Goal: Transaction & Acquisition: Purchase product/service

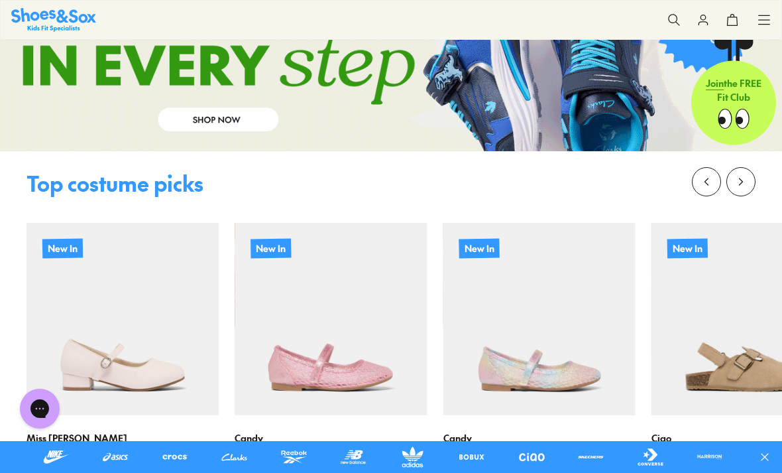
scroll to position [1125, 0]
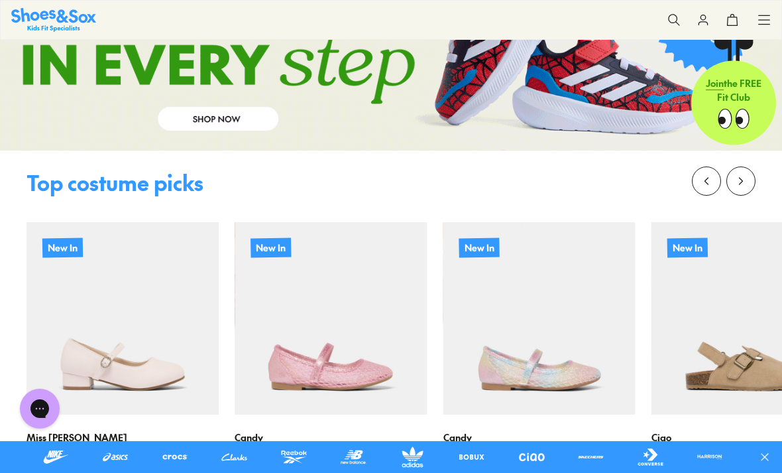
click at [740, 172] on button at bounding box center [740, 180] width 29 height 29
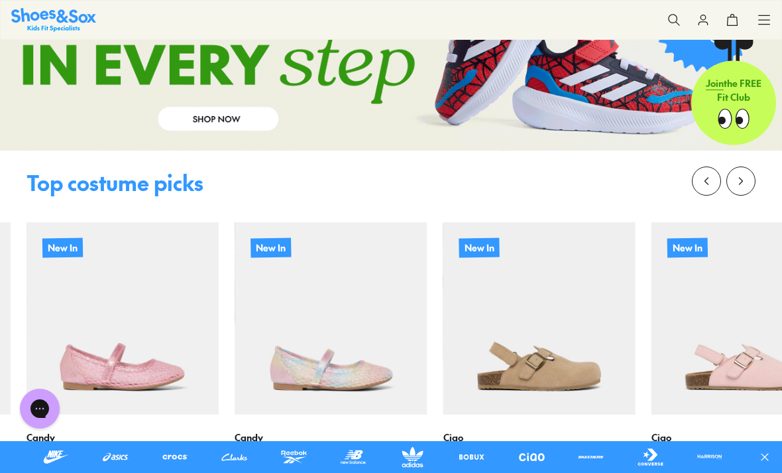
click at [748, 178] on button at bounding box center [740, 180] width 29 height 29
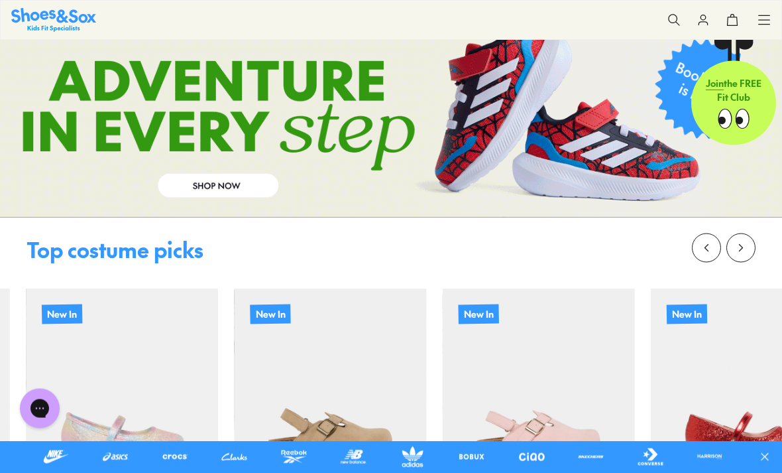
scroll to position [1055, 0]
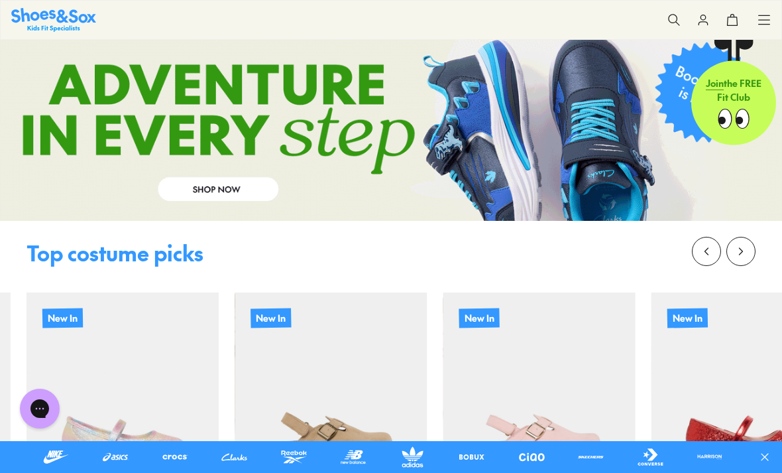
click at [746, 244] on button at bounding box center [740, 251] width 29 height 29
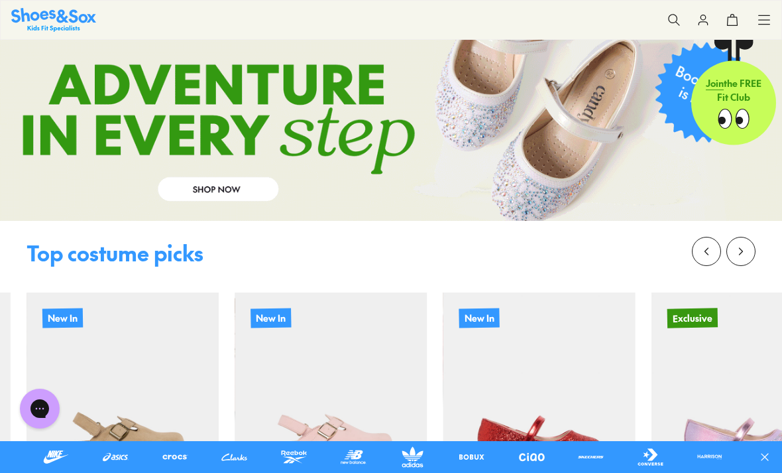
click at [752, 249] on button at bounding box center [740, 251] width 29 height 29
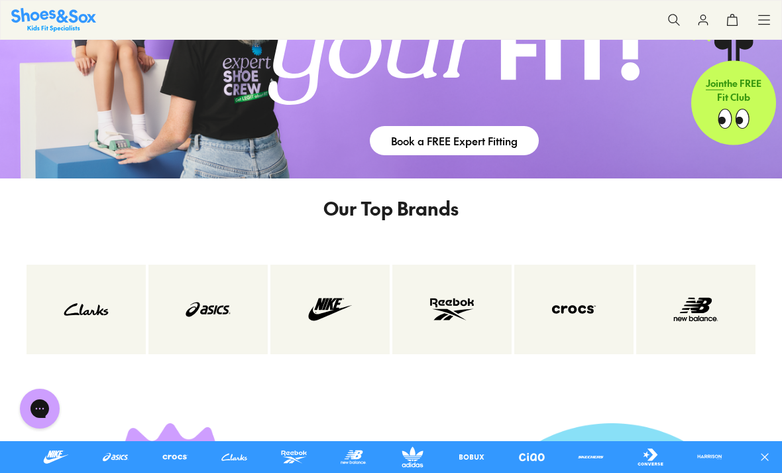
scroll to position [1792, 0]
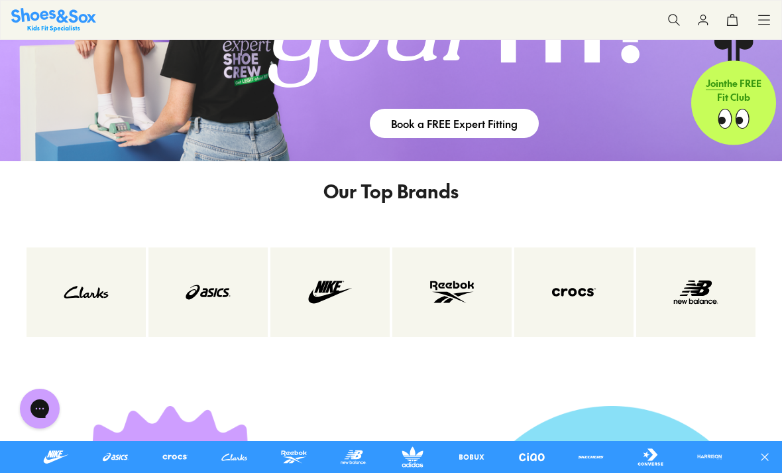
click at [210, 307] on img at bounding box center [208, 292] width 66 height 36
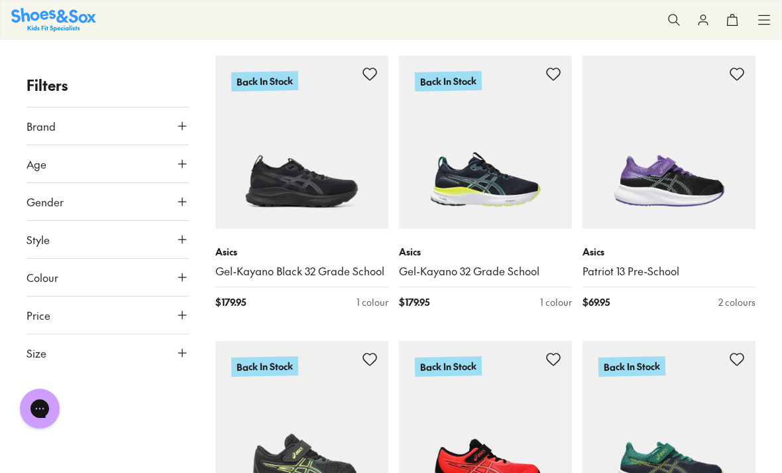
scroll to position [807, 0]
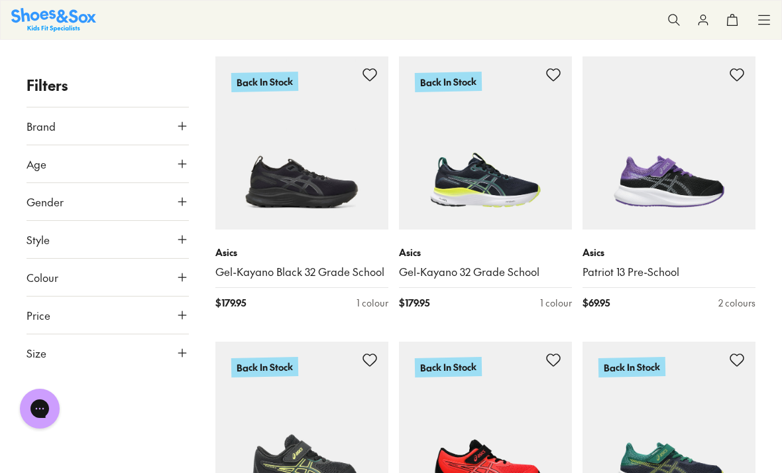
click at [714, 190] on img at bounding box center [669, 142] width 173 height 173
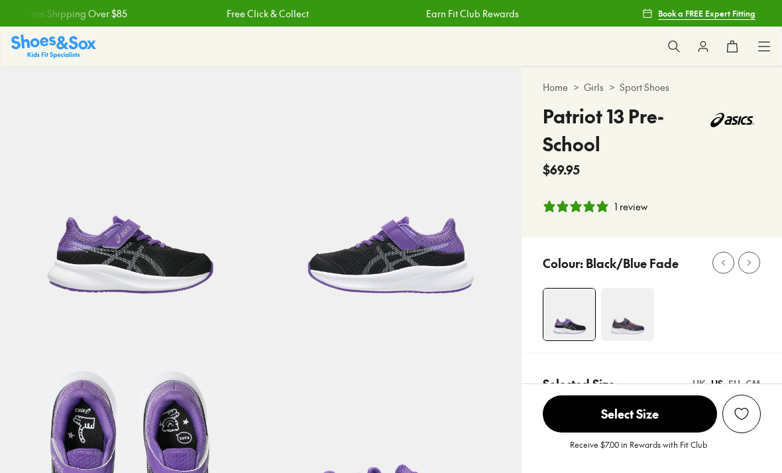
select select "*"
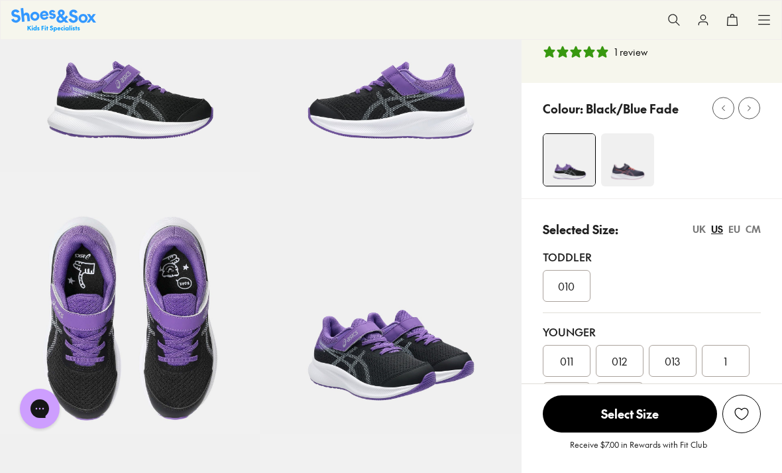
click at [670, 360] on span "013" at bounding box center [672, 361] width 15 height 16
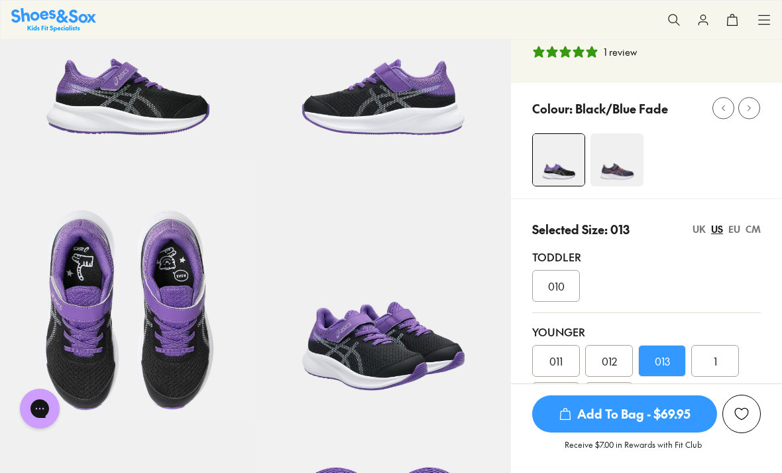
click at [622, 176] on img at bounding box center [617, 159] width 53 height 53
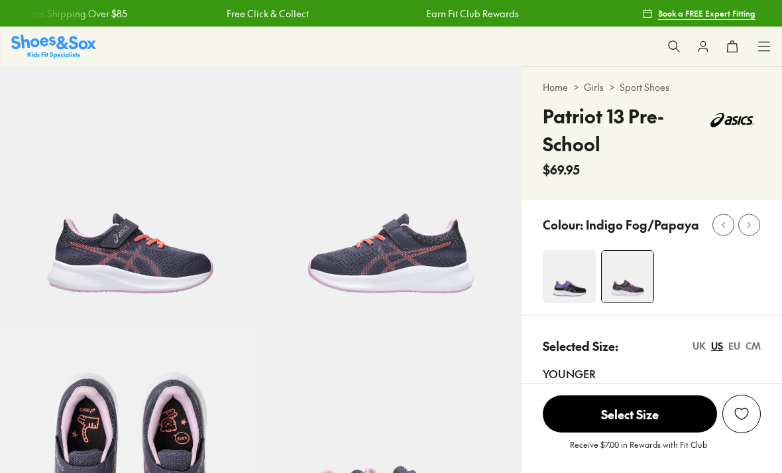
select select "*"
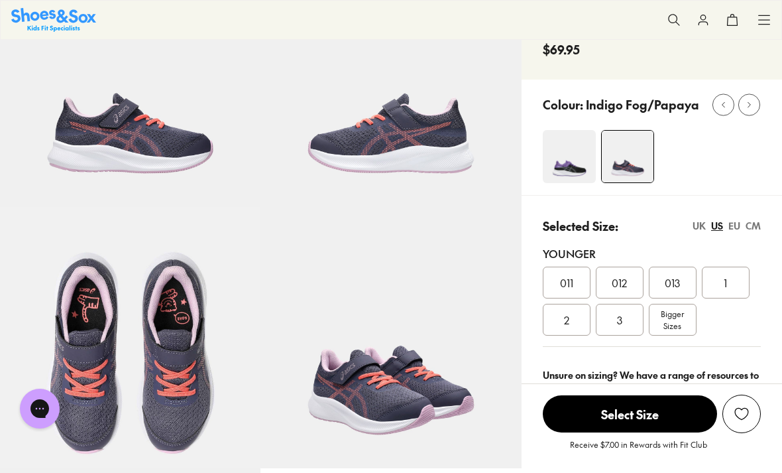
click at [672, 288] on span "013" at bounding box center [672, 282] width 15 height 16
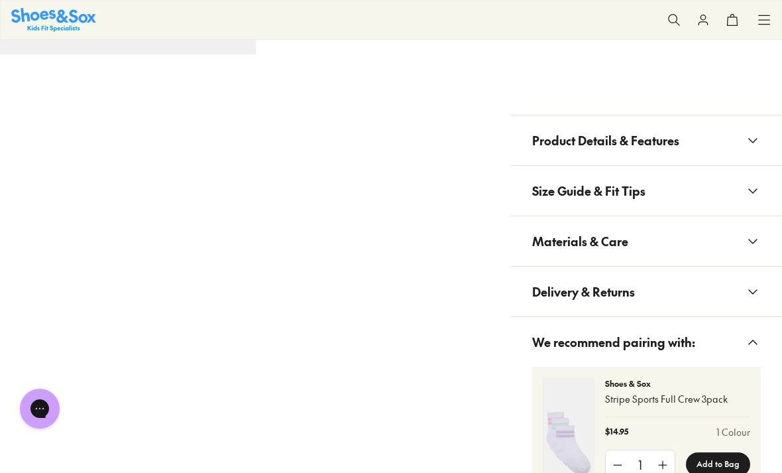
scroll to position [755, 0]
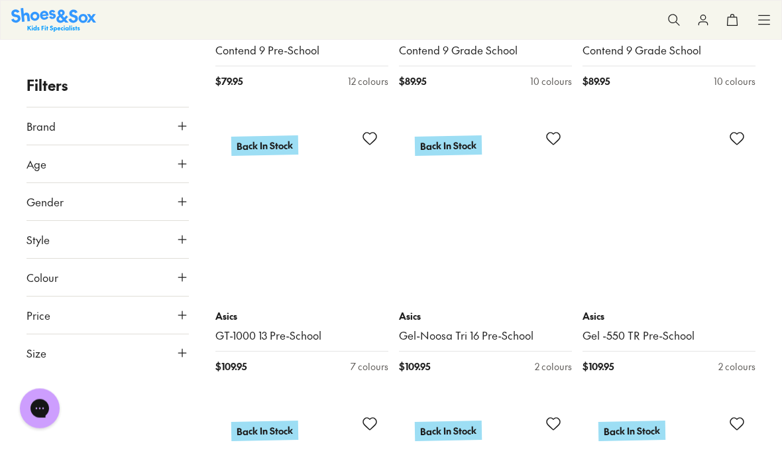
scroll to position [2199, 0]
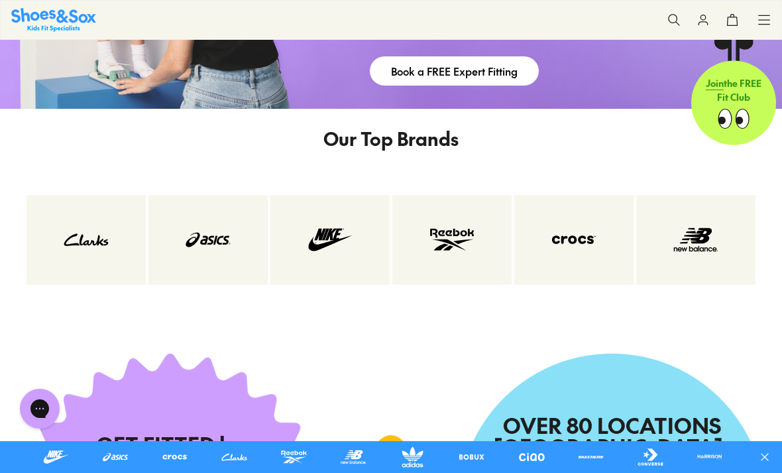
click at [337, 238] on img at bounding box center [330, 239] width 66 height 36
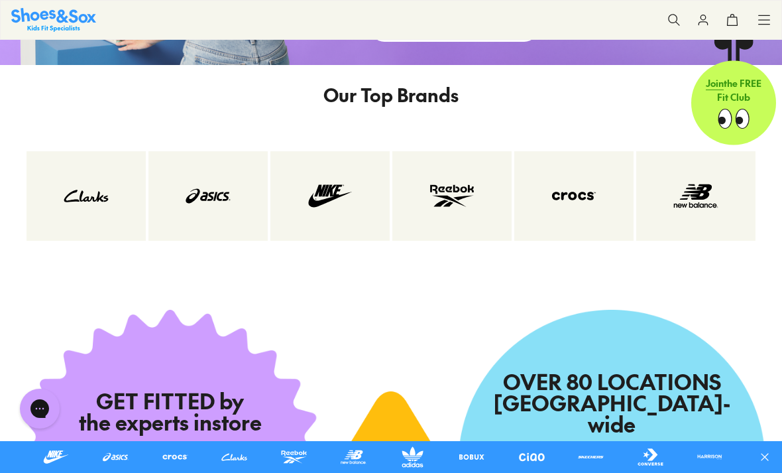
click at [205, 214] on img at bounding box center [208, 196] width 66 height 36
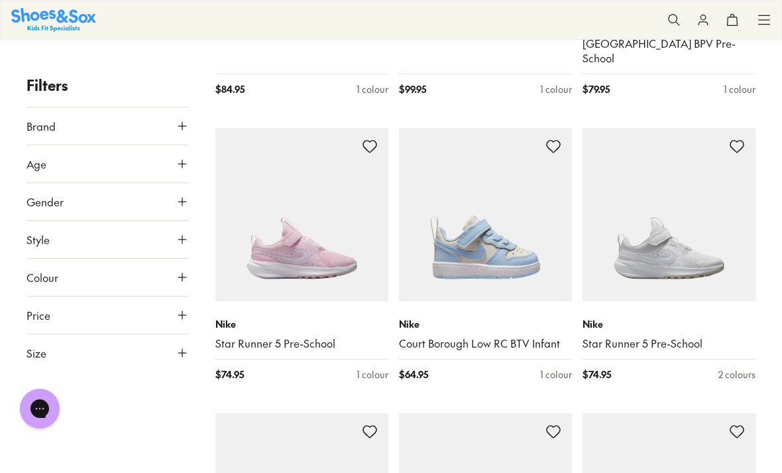
scroll to position [1604, 0]
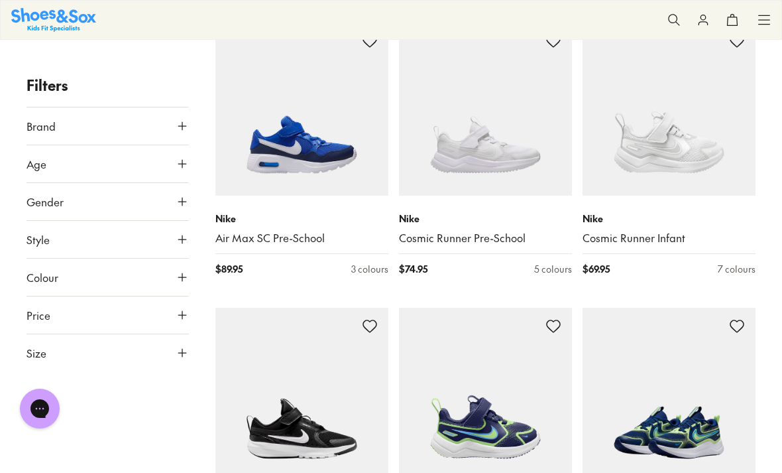
scroll to position [2829, 0]
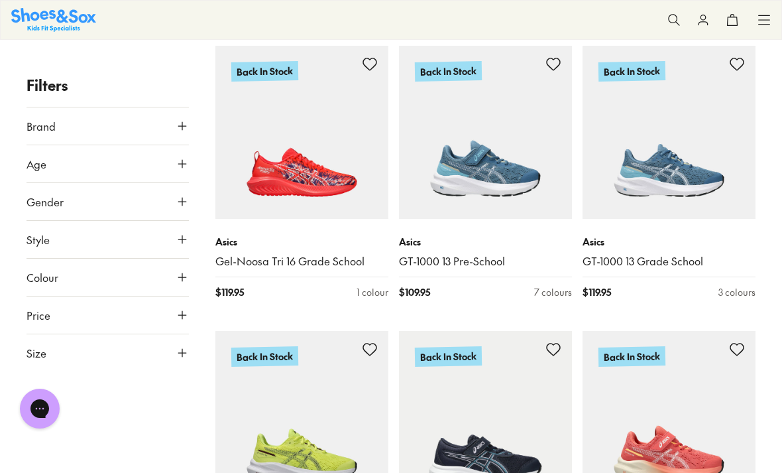
scroll to position [2542, 0]
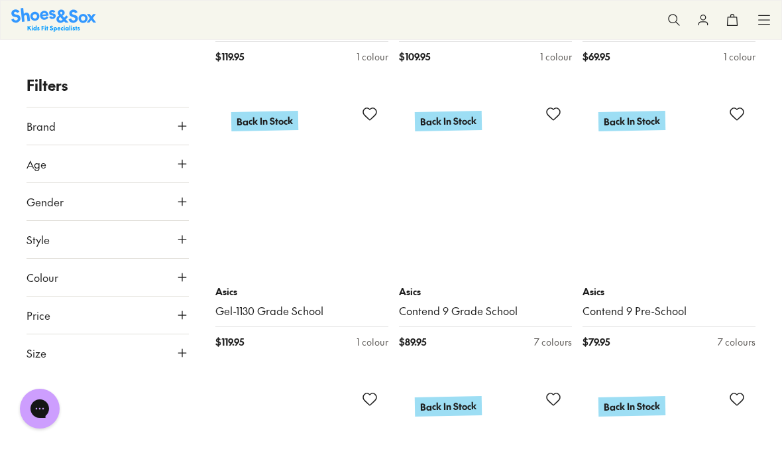
scroll to position [4471, 0]
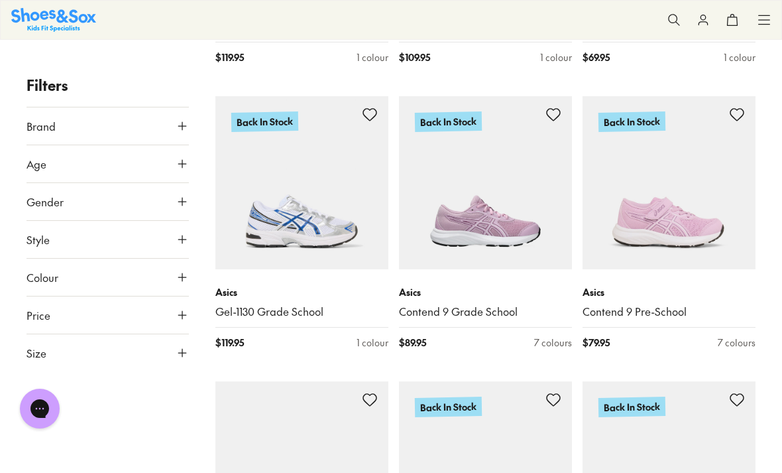
click at [706, 221] on img at bounding box center [669, 182] width 173 height 173
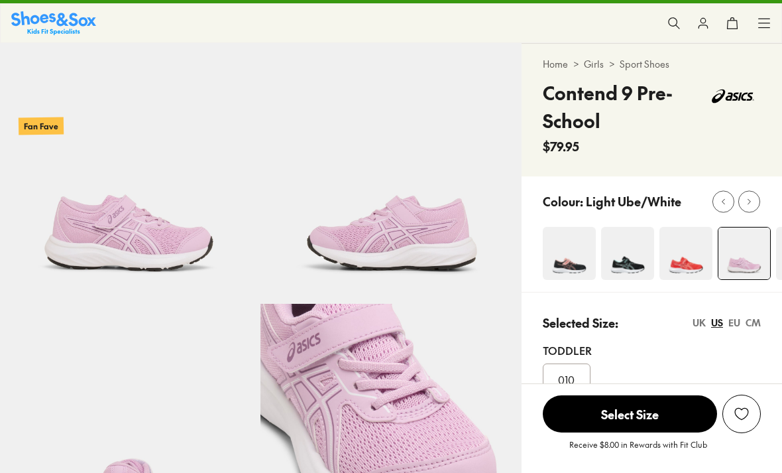
scroll to position [39, 0]
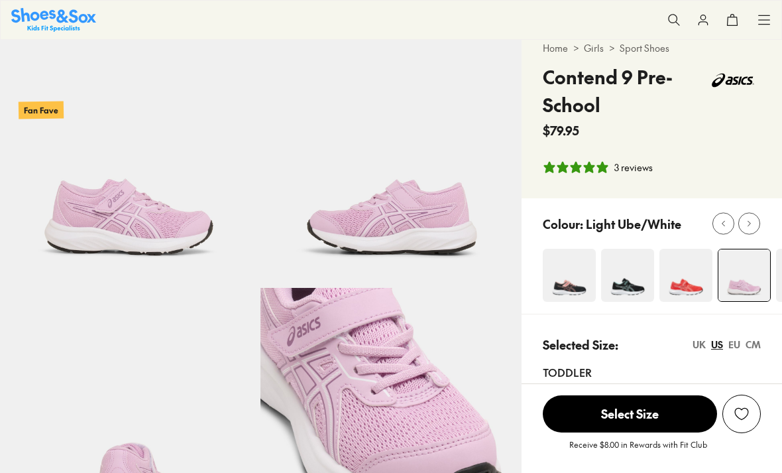
select select "*"
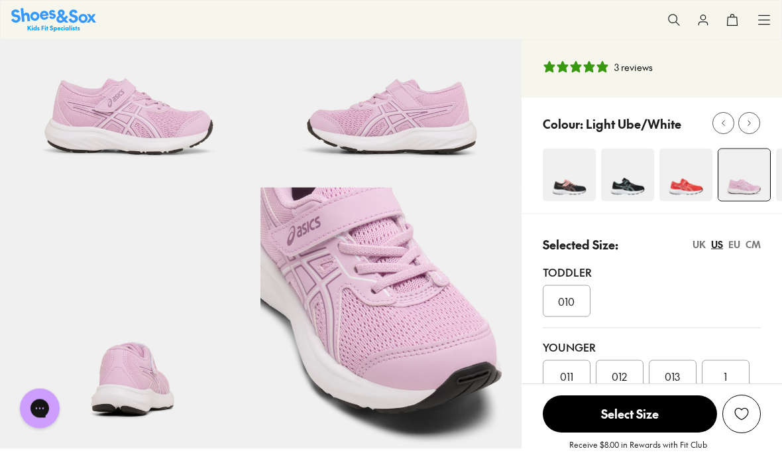
scroll to position [150, 0]
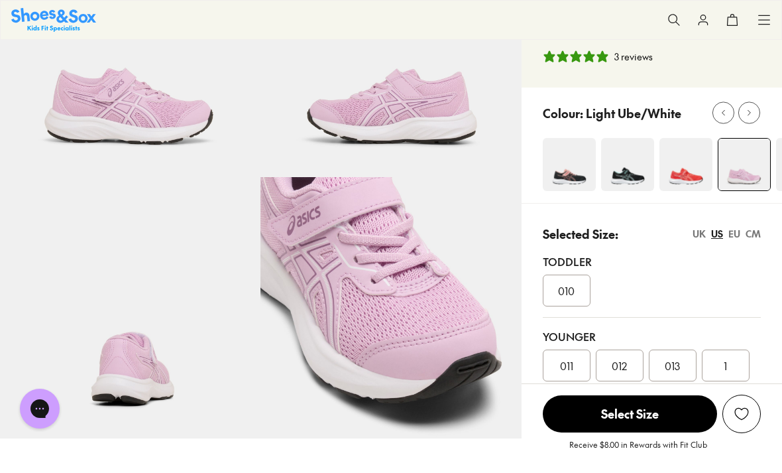
click at [566, 297] on span "010" at bounding box center [566, 290] width 17 height 16
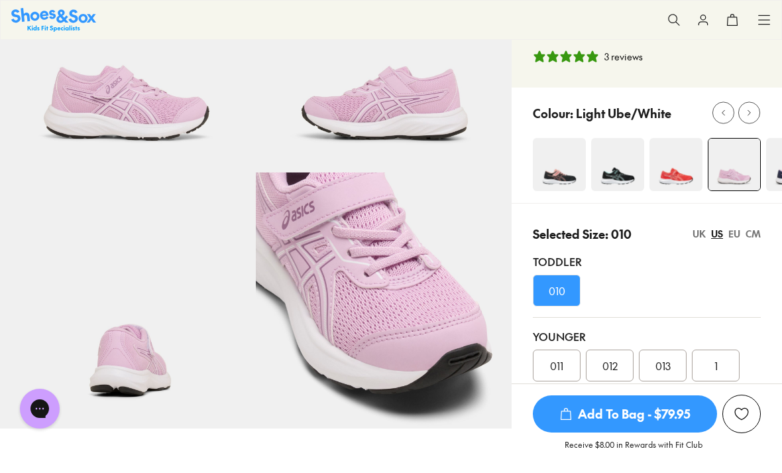
click at [559, 164] on img at bounding box center [559, 164] width 53 height 53
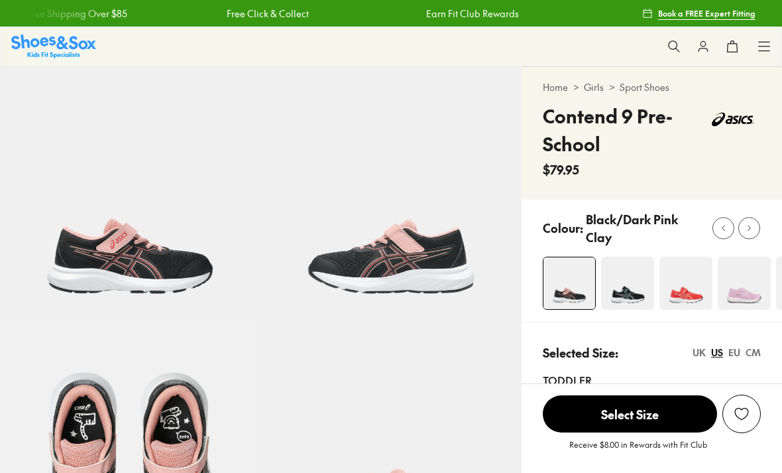
select select "*"
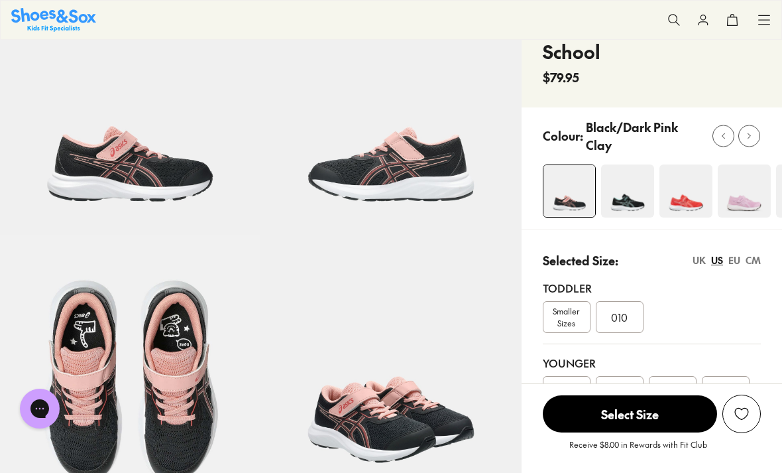
scroll to position [100, 0]
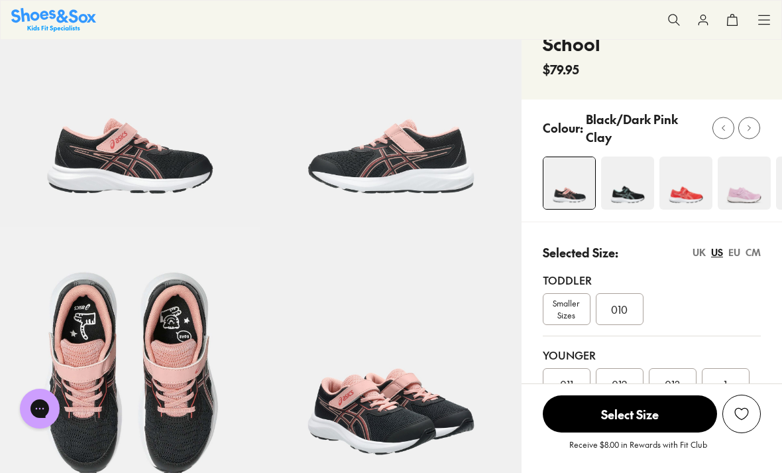
click at [673, 386] on span "013" at bounding box center [672, 384] width 15 height 16
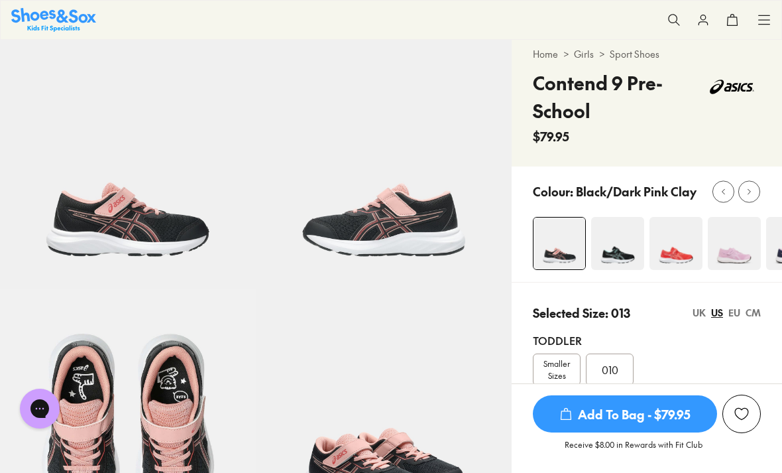
scroll to position [32, 0]
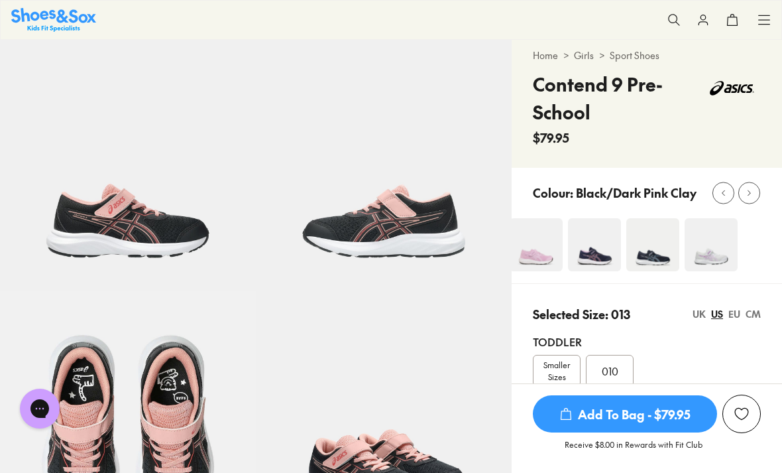
click at [709, 252] on img at bounding box center [711, 244] width 53 height 53
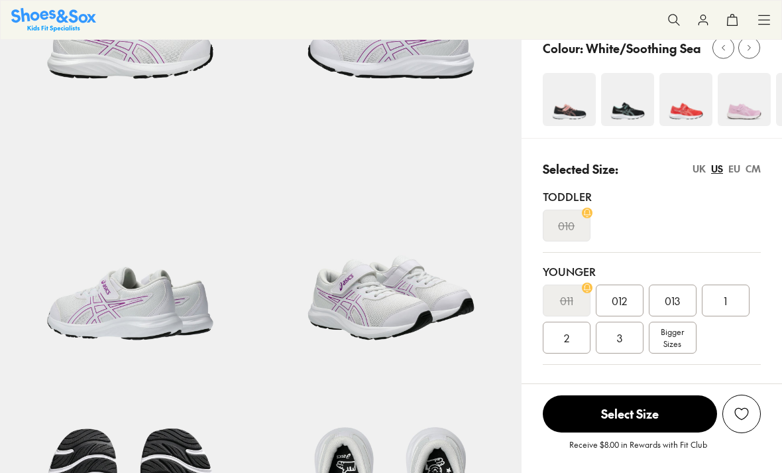
select select "*"
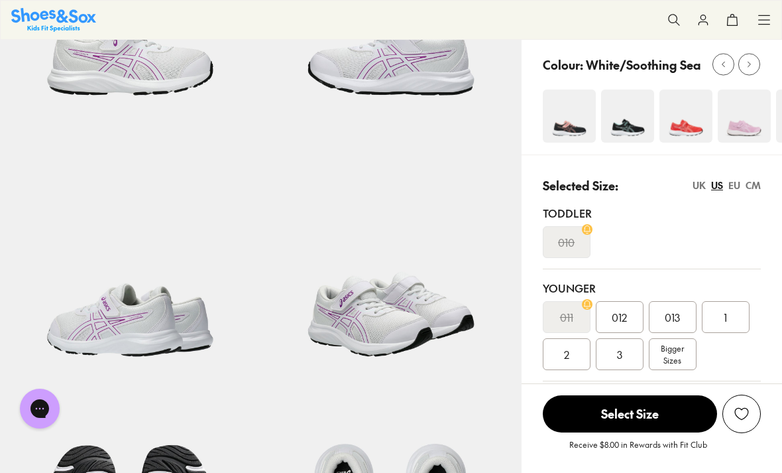
click at [687, 315] on div "013" at bounding box center [673, 317] width 48 height 32
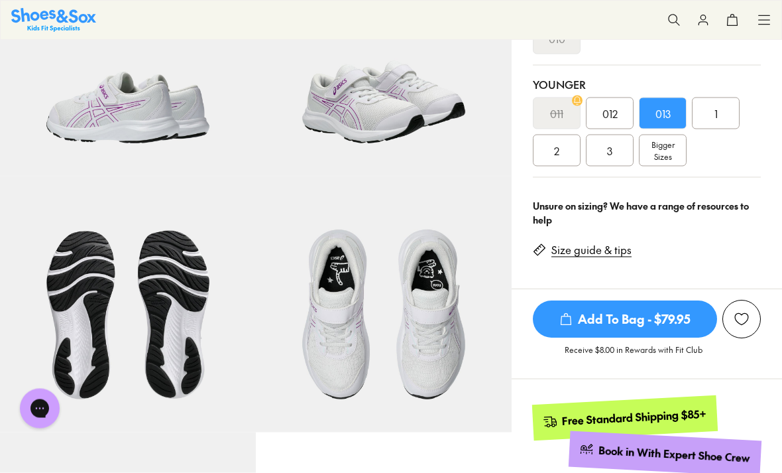
scroll to position [400, 0]
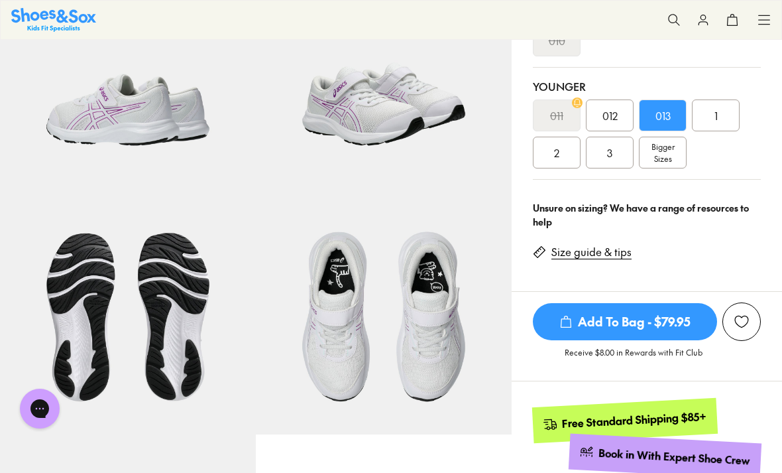
click at [675, 325] on span "Add To Bag - $79.95" at bounding box center [625, 321] width 184 height 37
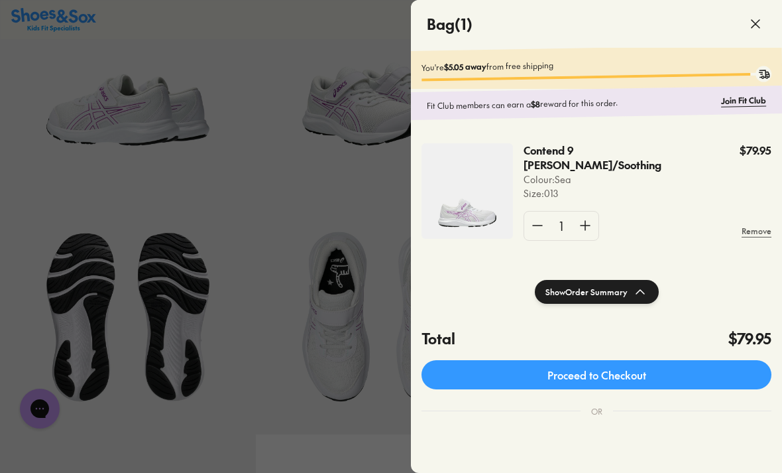
click at [276, 290] on div at bounding box center [391, 236] width 782 height 473
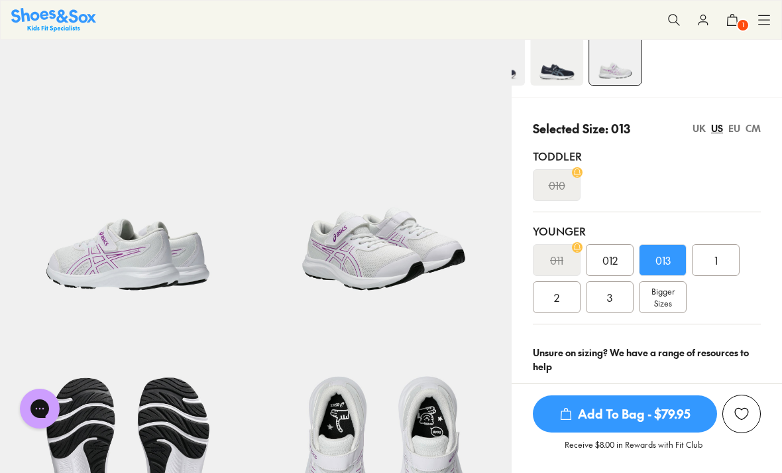
scroll to position [0, 0]
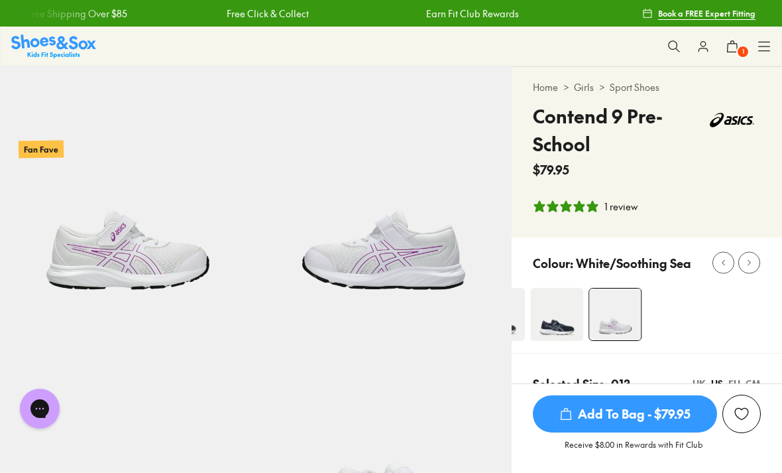
click at [29, 29] on div "Shop All Shop All Shop All New Arrivals Up to 40% Off Sale Online Only Best Sel…" at bounding box center [391, 47] width 782 height 40
click at [29, 28] on div "Shop All Shop All Shop All New Arrivals Up to 40% Off Sale Online Only Best Sel…" at bounding box center [391, 47] width 782 height 40
click at [54, 38] on img at bounding box center [53, 45] width 85 height 23
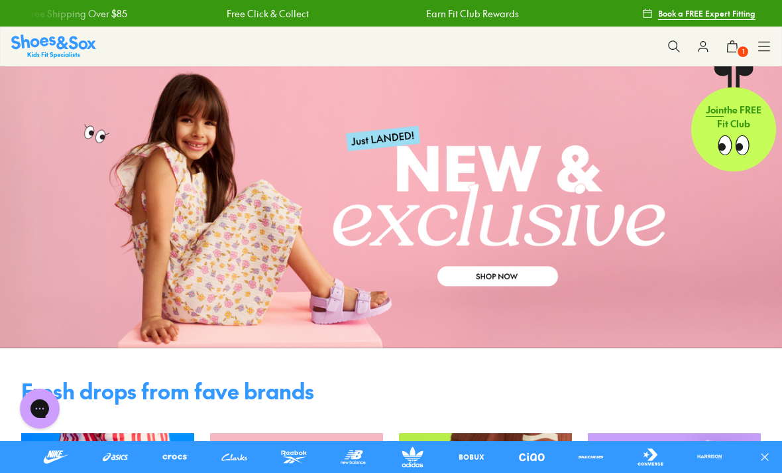
click at [777, 38] on div "Shop All Shop All Shop All New Arrivals Up to 40% Off Sale Online Only Best Sel…" at bounding box center [391, 47] width 782 height 40
click at [768, 46] on use at bounding box center [764, 46] width 11 height 9
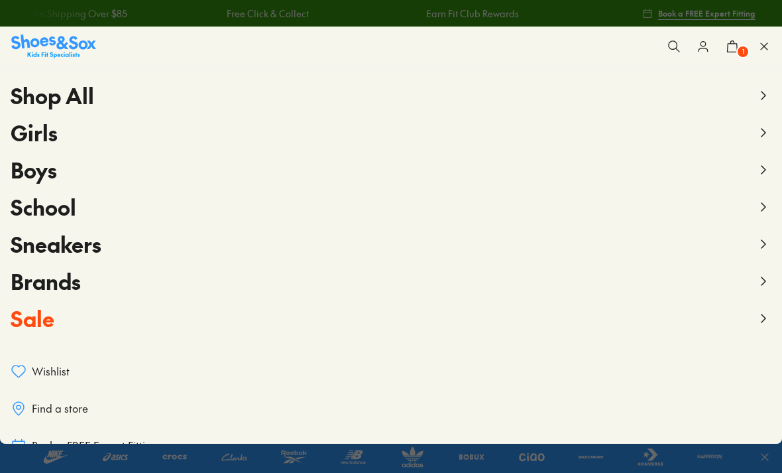
click at [749, 138] on button "Girls" at bounding box center [391, 132] width 761 height 37
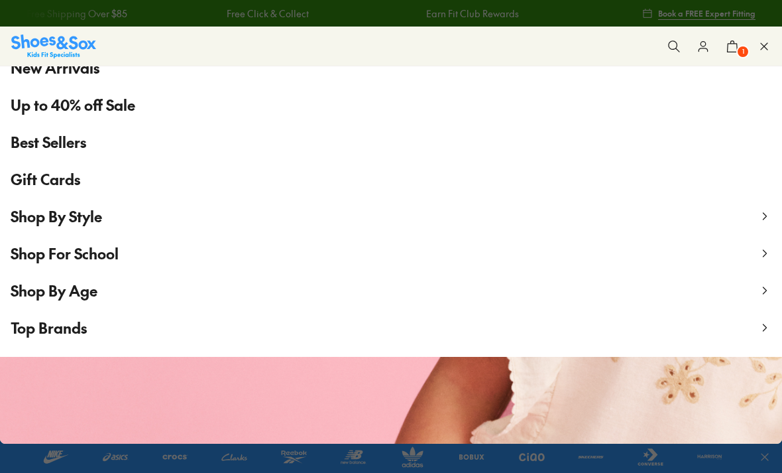
scroll to position [107, 0]
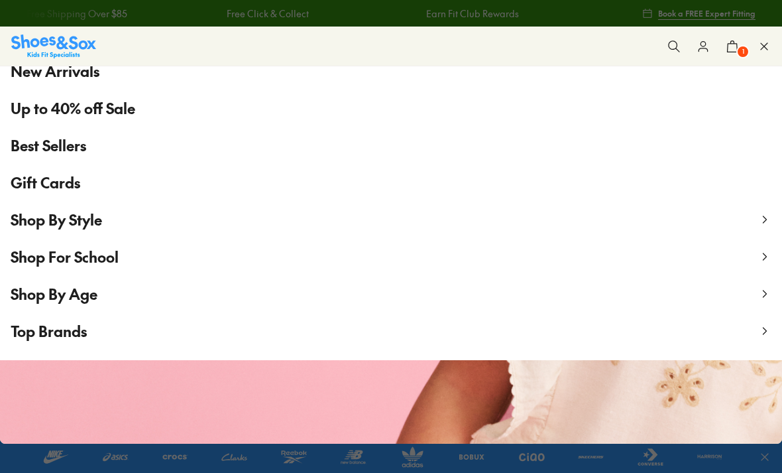
click at [101, 292] on button "Shop By Age" at bounding box center [391, 293] width 782 height 37
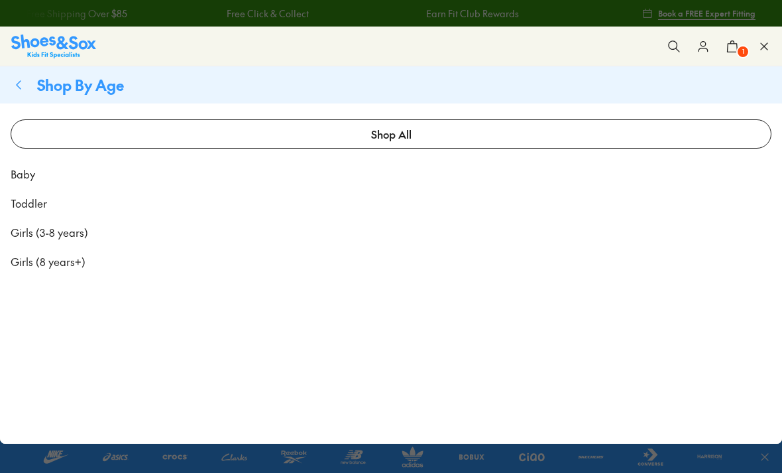
click at [43, 225] on span "Girls (3-8 years)" at bounding box center [50, 232] width 78 height 16
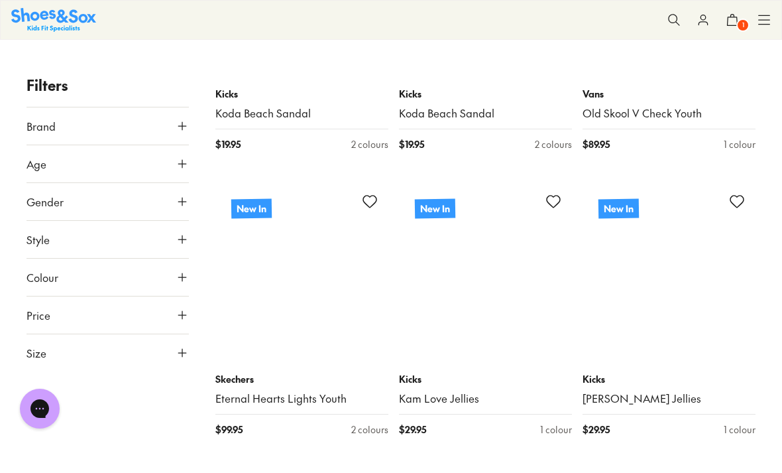
scroll to position [1529, 0]
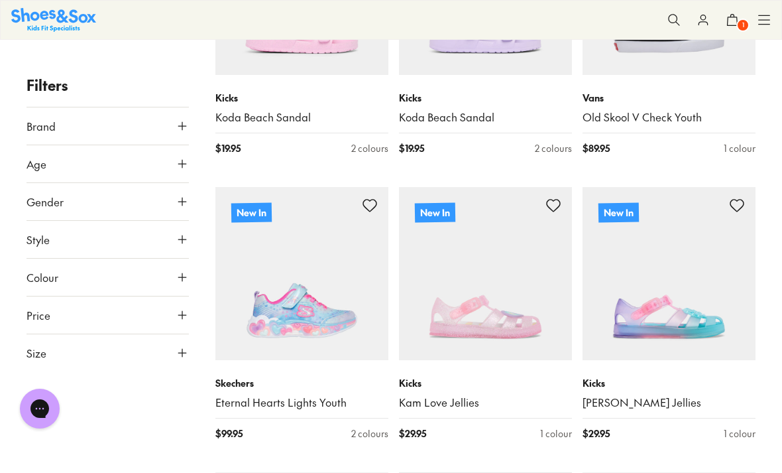
click at [544, 187] on img at bounding box center [485, 273] width 173 height 173
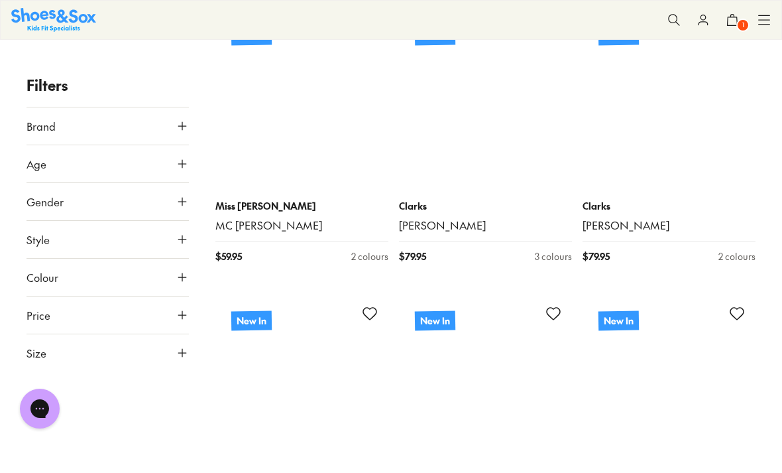
scroll to position [4315, 0]
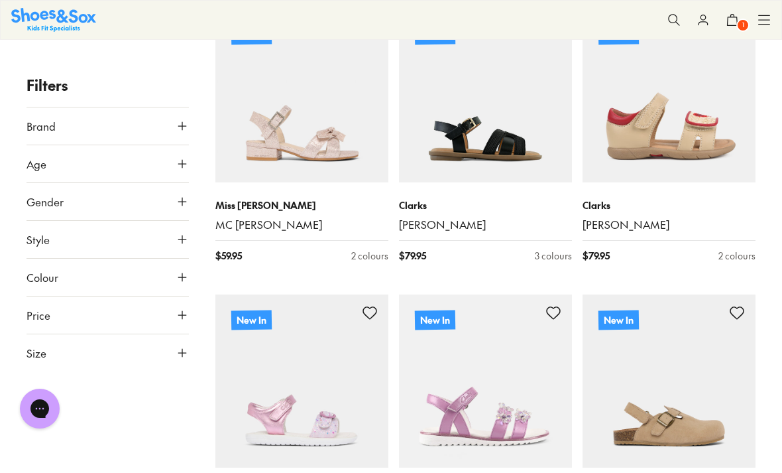
click at [74, 349] on button "Size" at bounding box center [108, 352] width 162 height 37
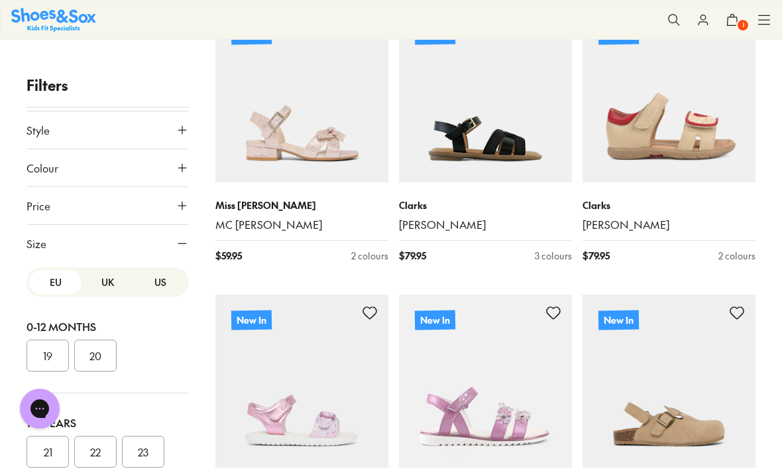
scroll to position [0, 0]
click at [113, 287] on button "UK" at bounding box center [108, 282] width 52 height 25
click at [155, 282] on button "US" at bounding box center [160, 282] width 52 height 25
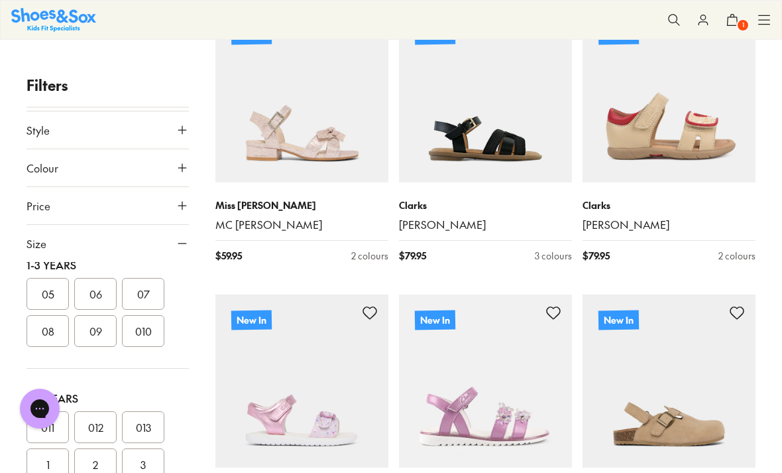
scroll to position [158, 0]
click at [96, 335] on button "09" at bounding box center [95, 330] width 42 height 32
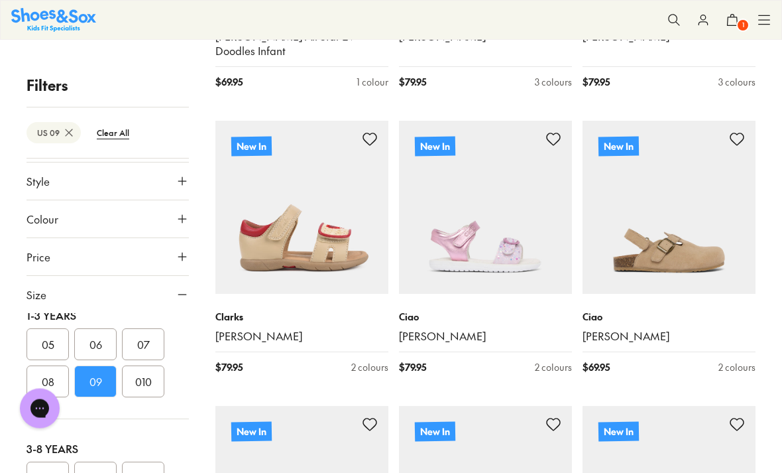
scroll to position [2195, 0]
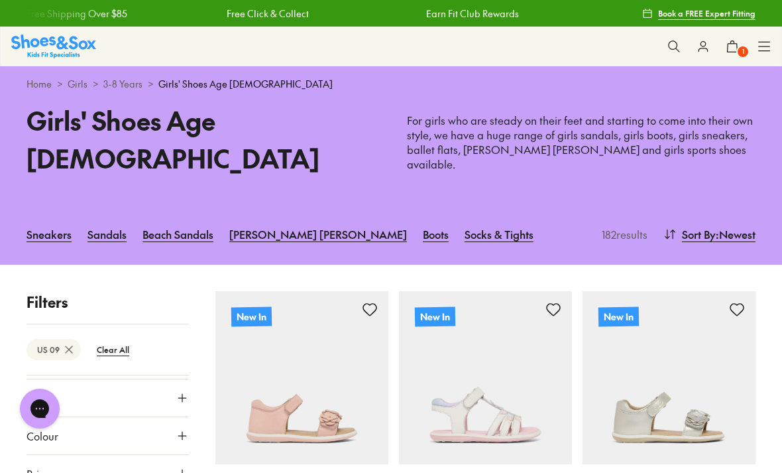
click at [29, 41] on img at bounding box center [53, 45] width 85 height 23
click at [53, 47] on img at bounding box center [53, 45] width 85 height 23
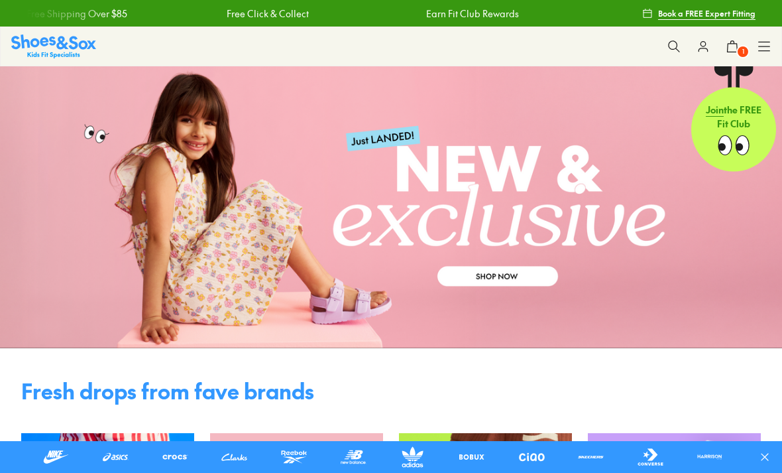
click at [759, 42] on icon at bounding box center [764, 46] width 13 height 13
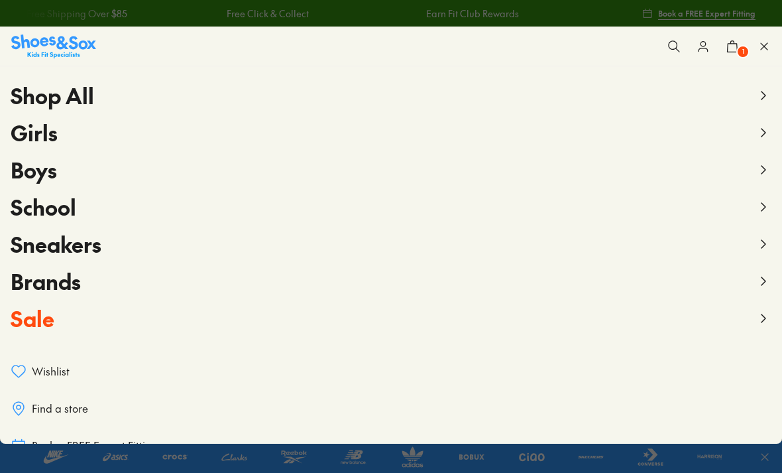
click at [46, 317] on span "Sale" at bounding box center [33, 318] width 44 height 30
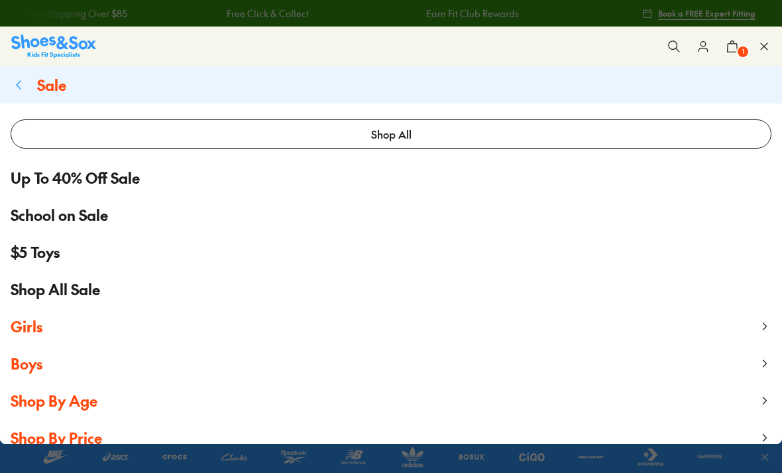
click at [115, 402] on button "Shop By Age" at bounding box center [391, 400] width 782 height 37
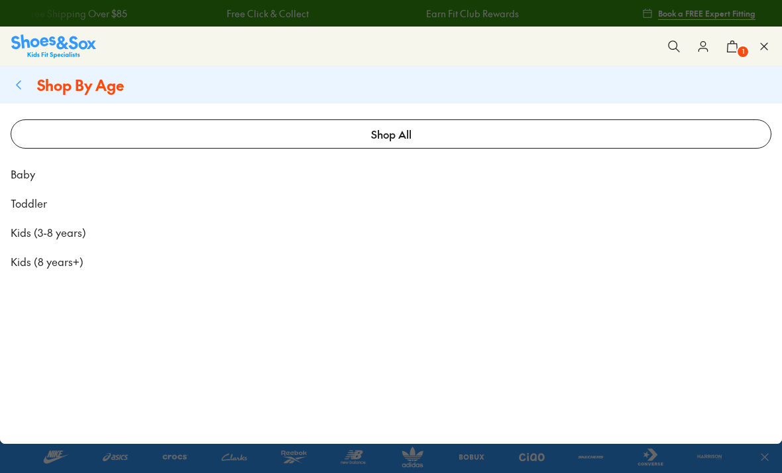
click at [55, 231] on span "Kids (3-8 years)" at bounding box center [49, 232] width 76 height 16
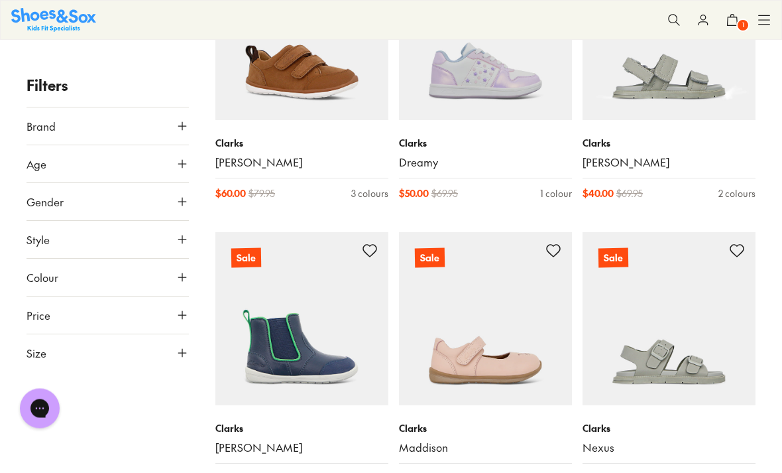
scroll to position [2624, 0]
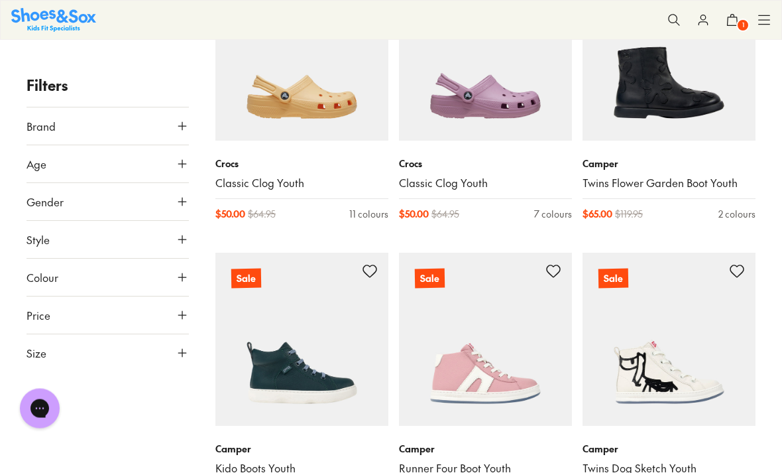
scroll to position [4041, 0]
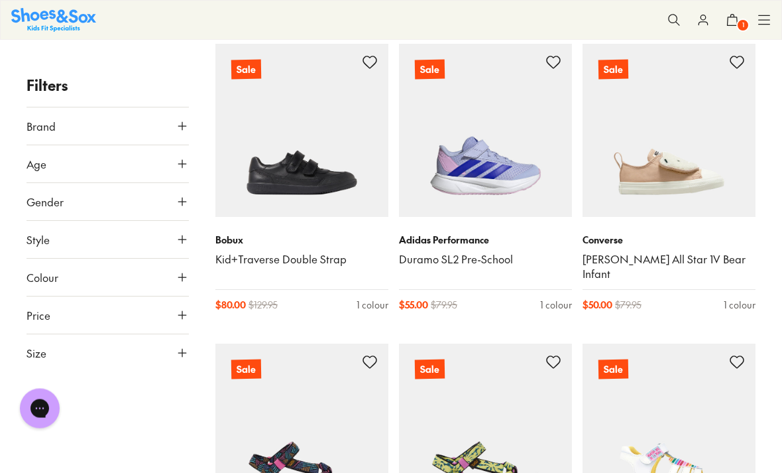
scroll to position [6769, 0]
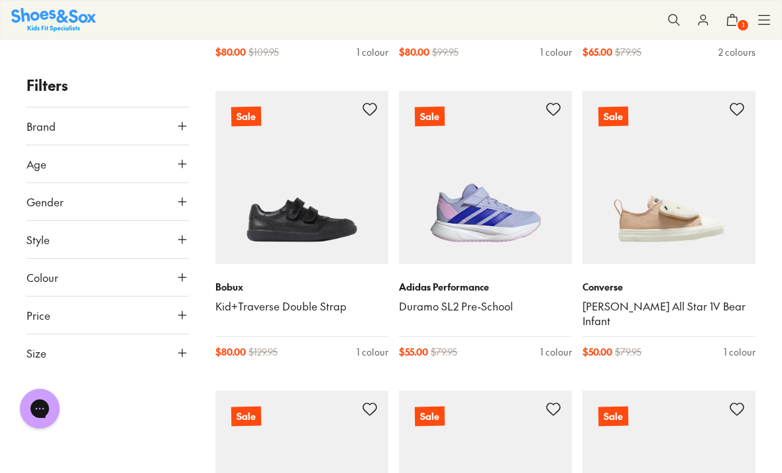
click at [474, 299] on link "Duramo SL2 Pre-School" at bounding box center [485, 306] width 173 height 15
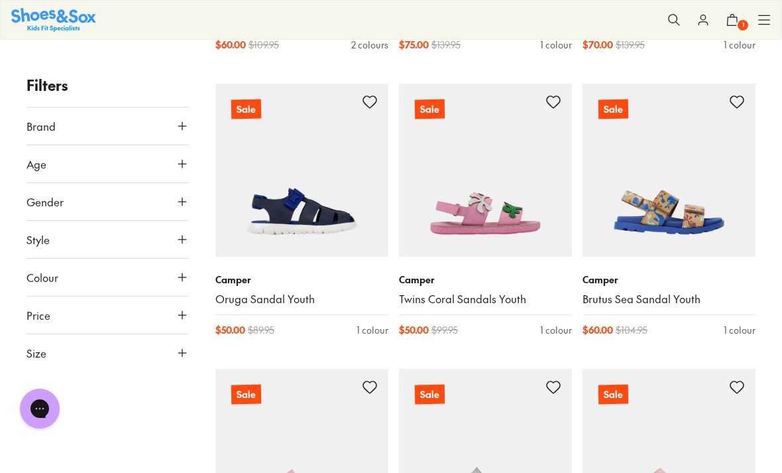
scroll to position [7930, 0]
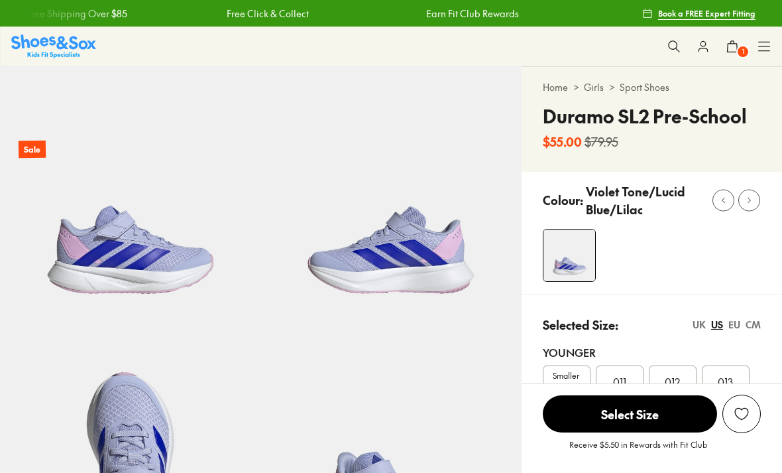
select select "*"
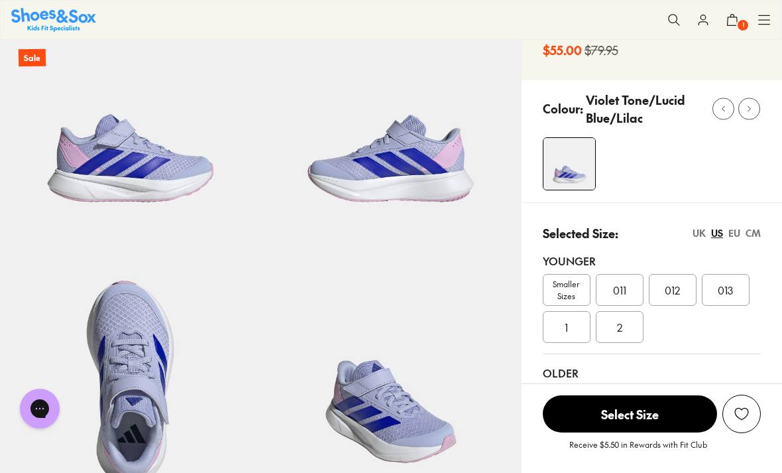
scroll to position [95, 0]
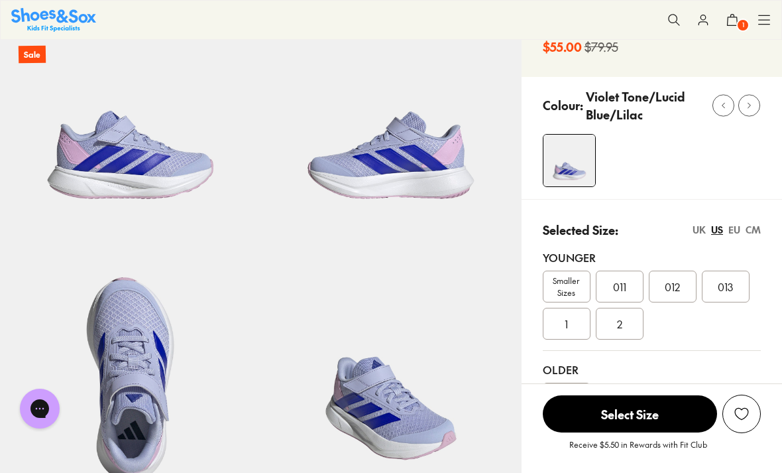
click at [725, 292] on span "013" at bounding box center [725, 286] width 15 height 16
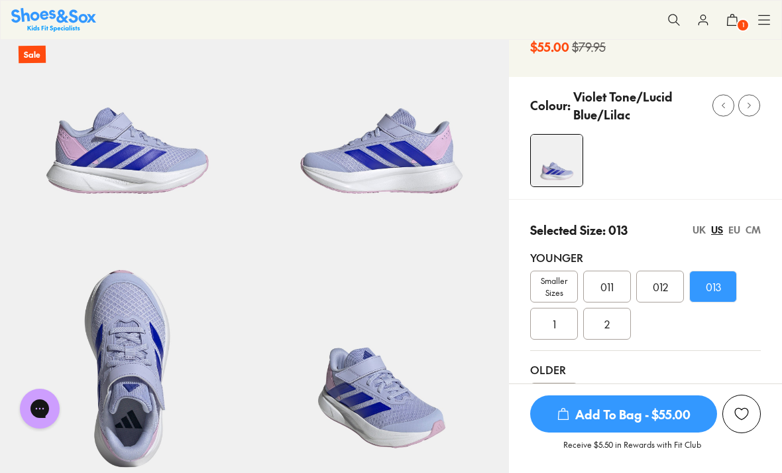
click at [654, 432] on span "Add To Bag - $55.00" at bounding box center [623, 413] width 187 height 37
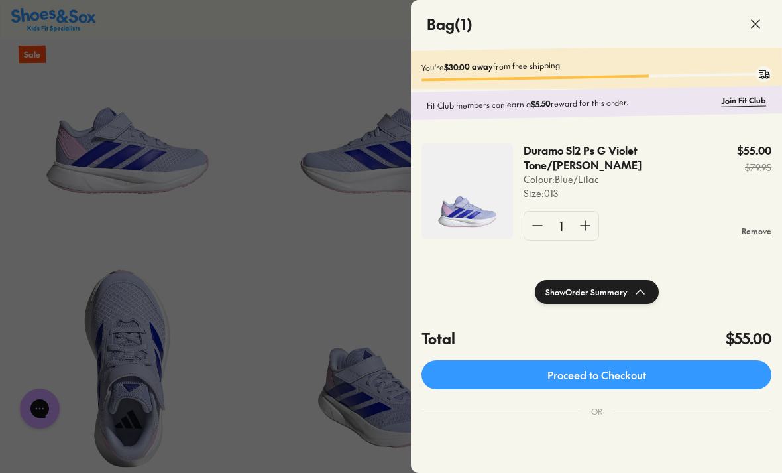
click at [323, 316] on div at bounding box center [391, 236] width 782 height 473
